Goal: Transaction & Acquisition: Download file/media

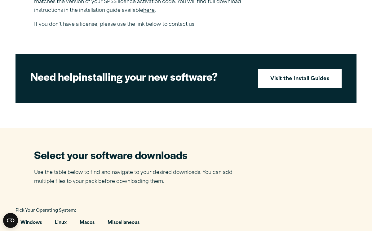
scroll to position [253, 0]
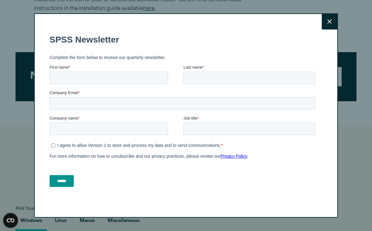
click at [328, 19] on button "Close" at bounding box center [330, 22] width 16 height 16
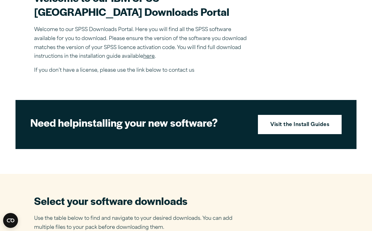
scroll to position [205, 0]
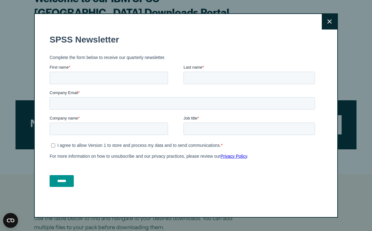
click at [327, 21] on icon at bounding box center [329, 21] width 4 height 5
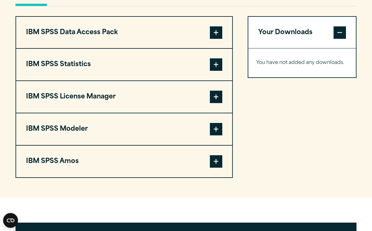
scroll to position [481, 0]
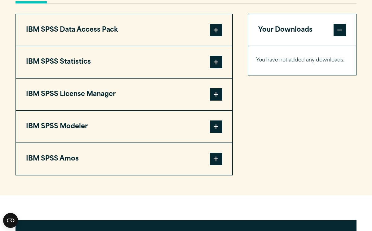
click at [218, 68] on span at bounding box center [216, 62] width 12 height 12
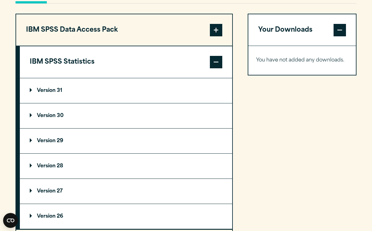
click at [39, 118] on p "Version 30" at bounding box center [47, 115] width 34 height 5
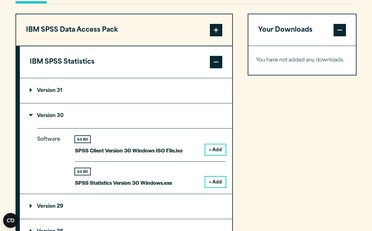
click at [221, 187] on button "+ Add" at bounding box center [215, 181] width 20 height 11
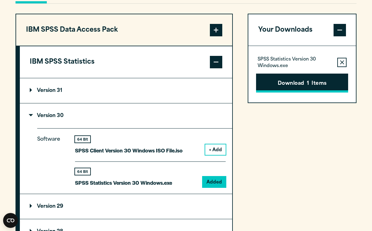
click at [300, 93] on button "Download 1 Items" at bounding box center [302, 82] width 92 height 19
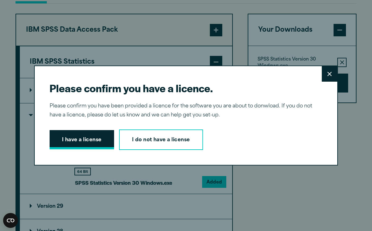
click at [98, 139] on button "I have a license" at bounding box center [82, 139] width 64 height 19
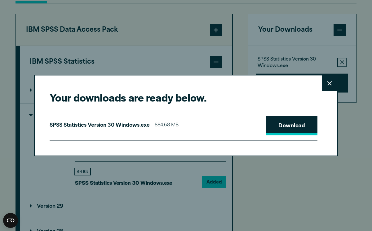
click at [288, 124] on link "Download" at bounding box center [291, 125] width 51 height 19
click at [293, 127] on link "Download" at bounding box center [291, 125] width 51 height 19
click at [329, 83] on icon at bounding box center [329, 83] width 4 height 5
